Goal: Answer question/provide support

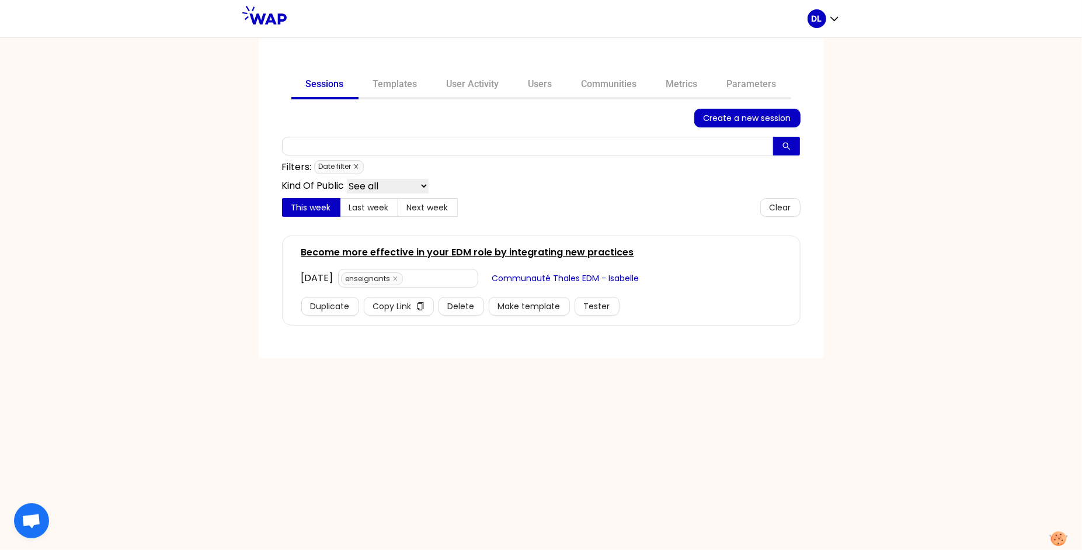
click at [356, 165] on icon "close" at bounding box center [356, 167] width 6 height 6
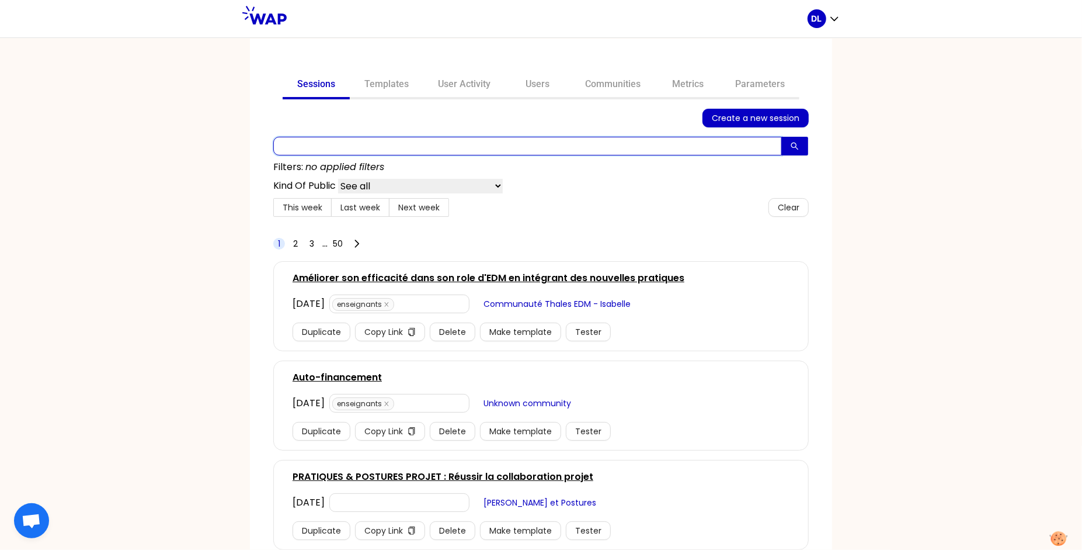
click at [356, 147] on input "text" at bounding box center [527, 146] width 509 height 19
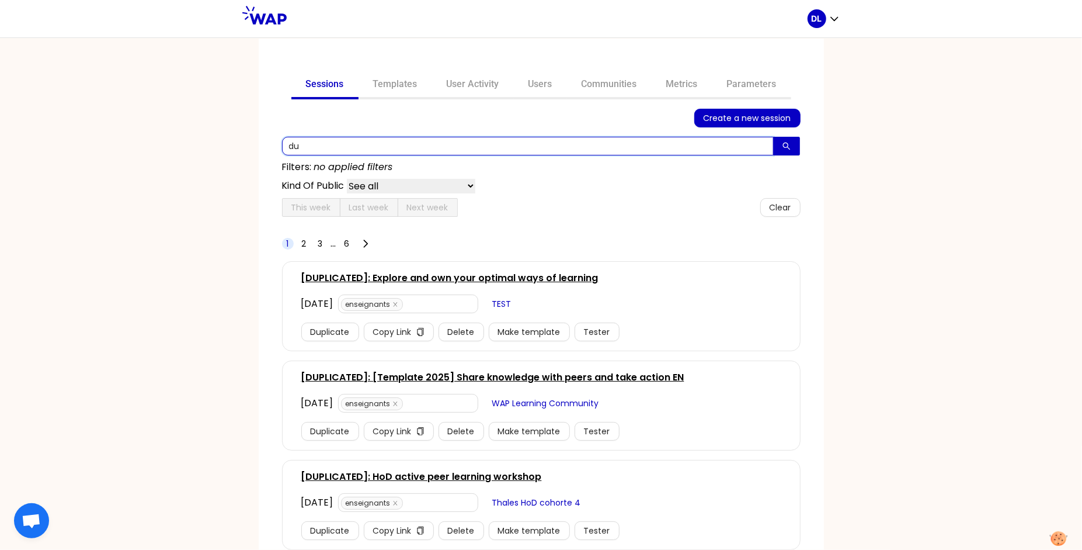
type input "d"
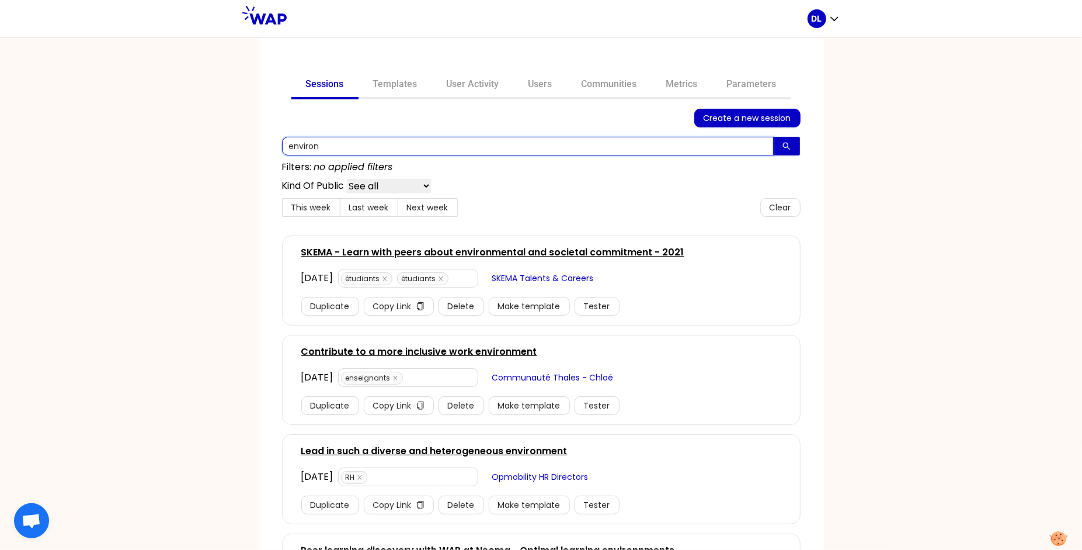
type input "environ"
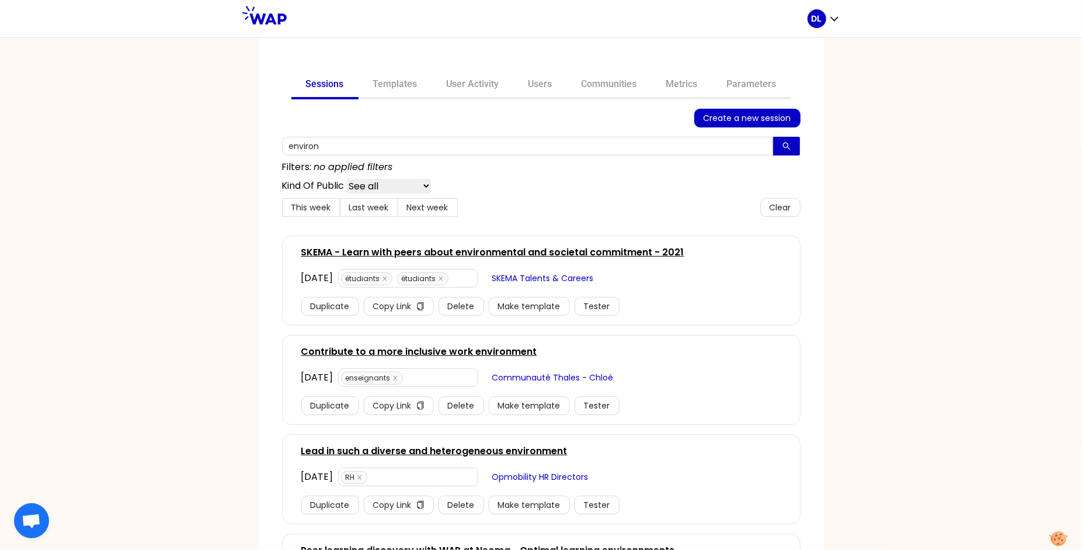
click at [462, 251] on link "SKEMA - Learn with peers about environmental and societal commitment - 2021" at bounding box center [492, 252] width 383 height 14
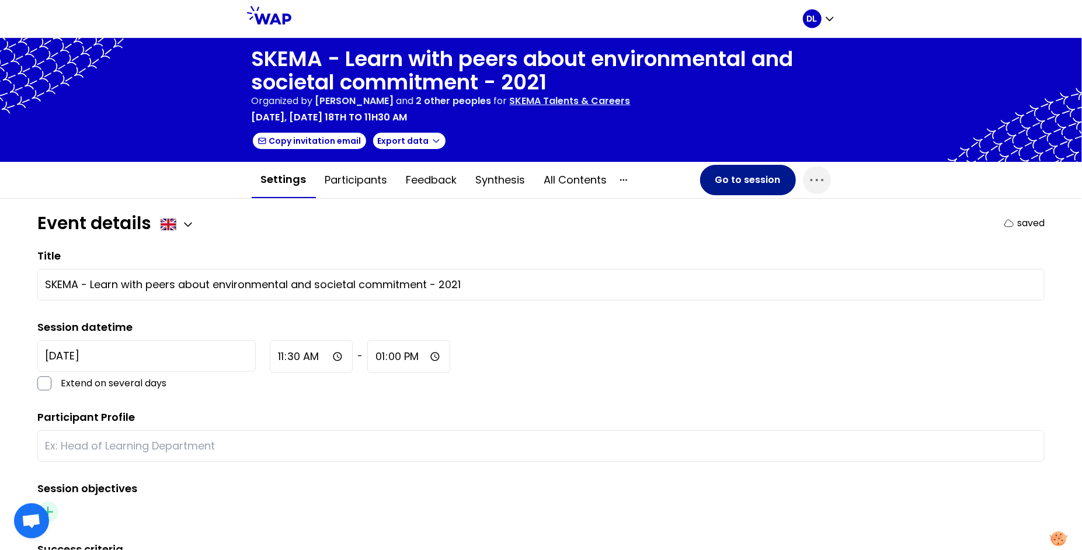
click at [749, 191] on button "Go to session" at bounding box center [748, 180] width 96 height 30
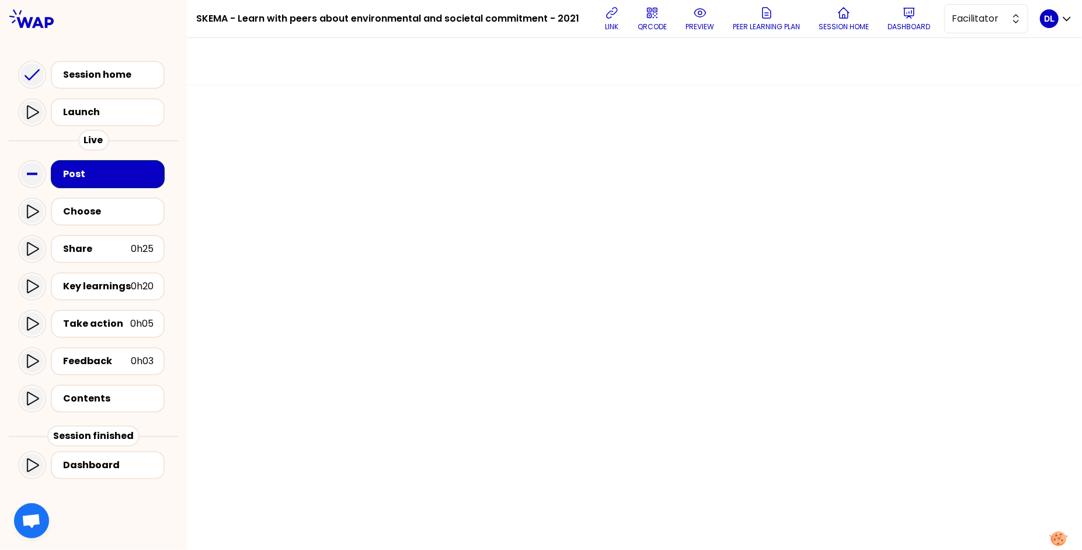
click at [109, 162] on div "Post" at bounding box center [108, 174] width 114 height 28
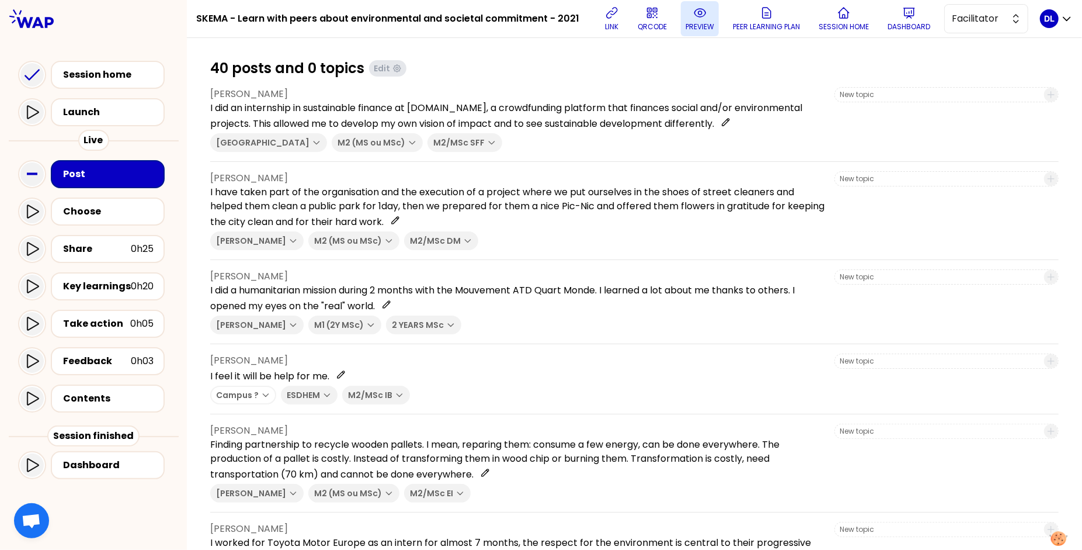
click at [693, 17] on icon at bounding box center [700, 13] width 14 height 14
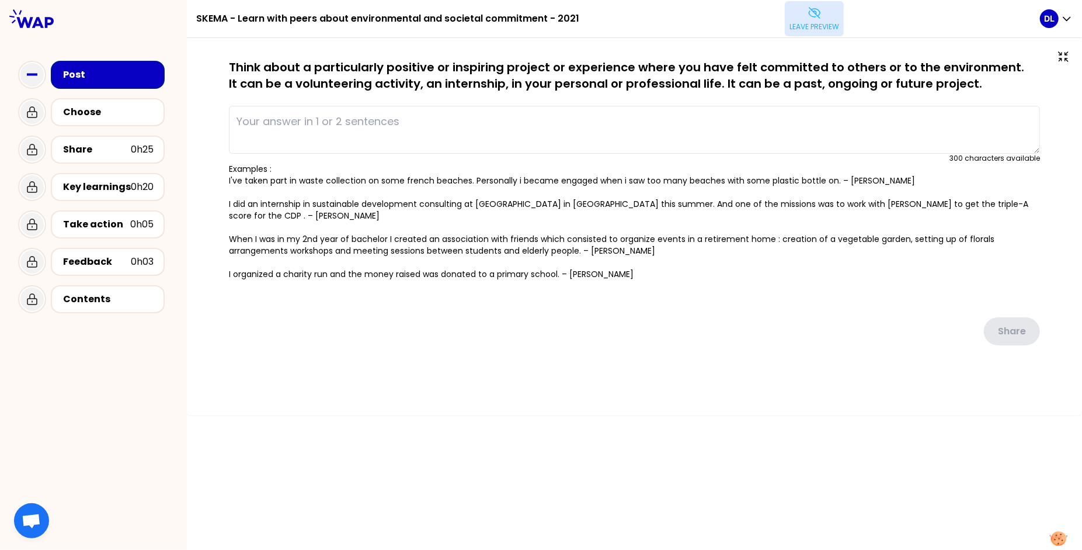
type textarea "I did an internship in sustainable finance at LITA.co, a crowdfunding platform …"
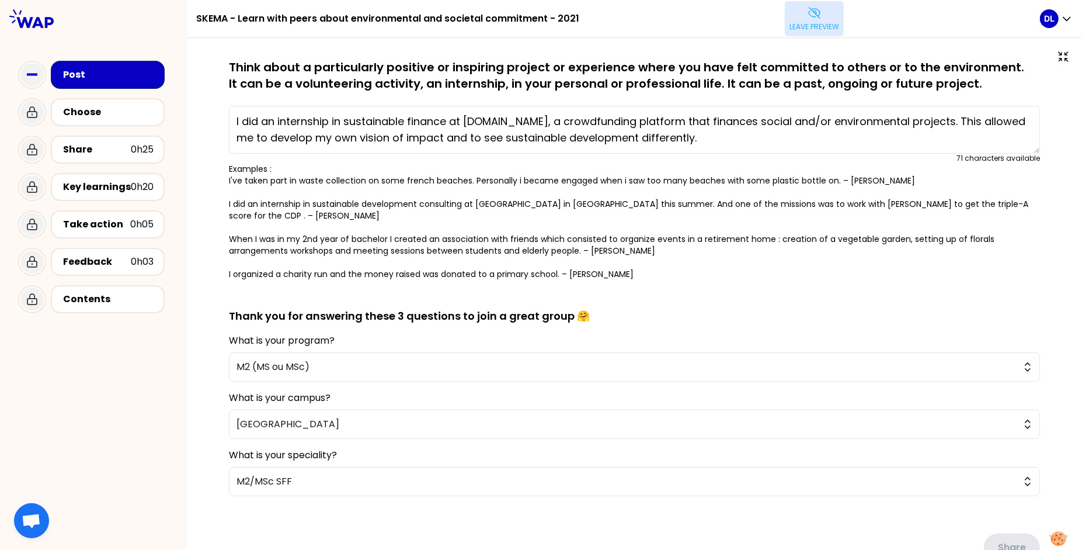
click at [832, 24] on p "Leave preview" at bounding box center [815, 26] width 50 height 9
